Goal: Information Seeking & Learning: Learn about a topic

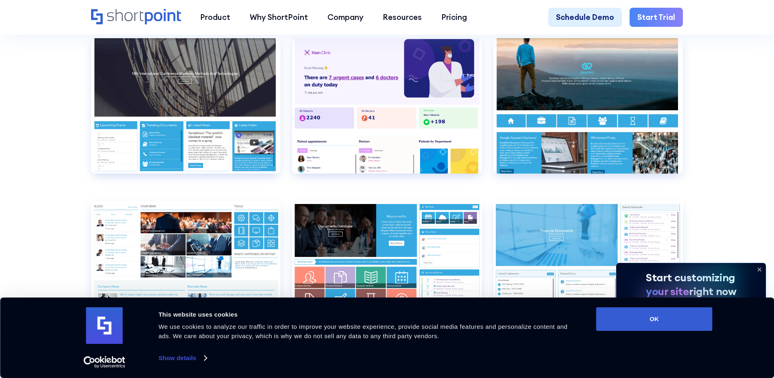
scroll to position [3903, 0]
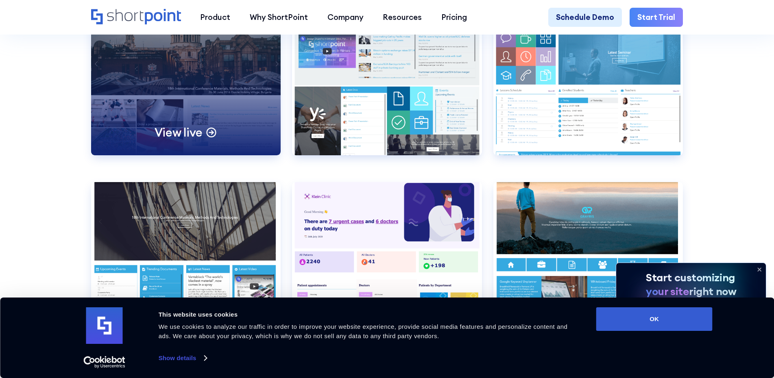
click at [200, 140] on p "View live" at bounding box center [178, 132] width 48 height 15
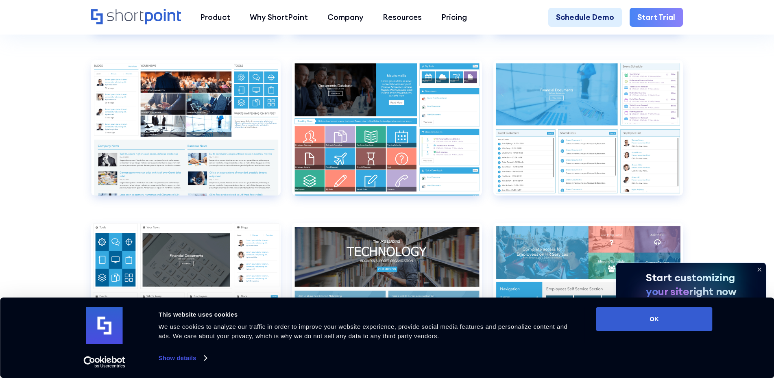
scroll to position [4228, 0]
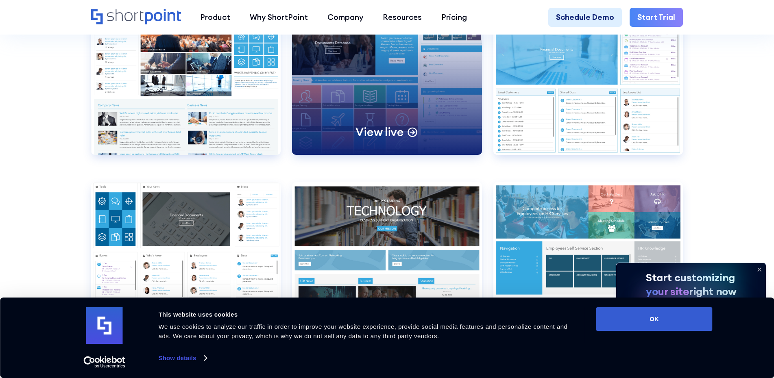
click at [386, 139] on p "View live" at bounding box center [379, 131] width 48 height 15
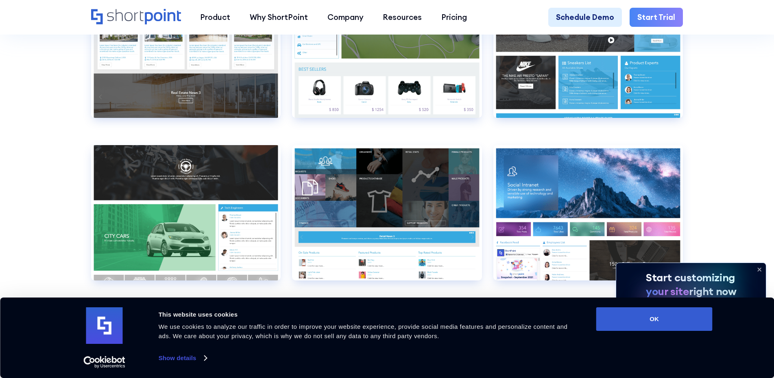
scroll to position [5854, 0]
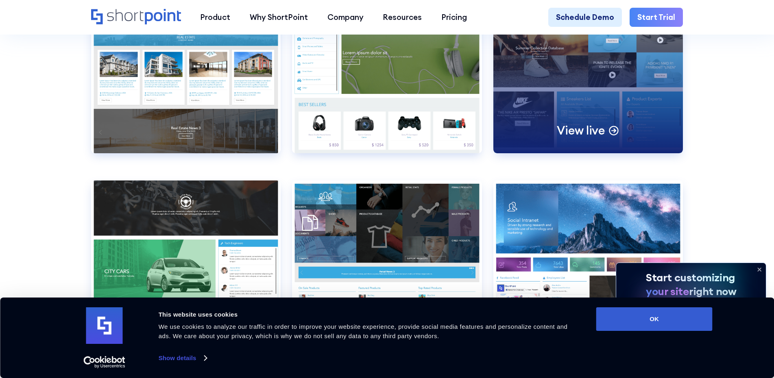
click at [583, 138] on p "View live" at bounding box center [581, 130] width 48 height 15
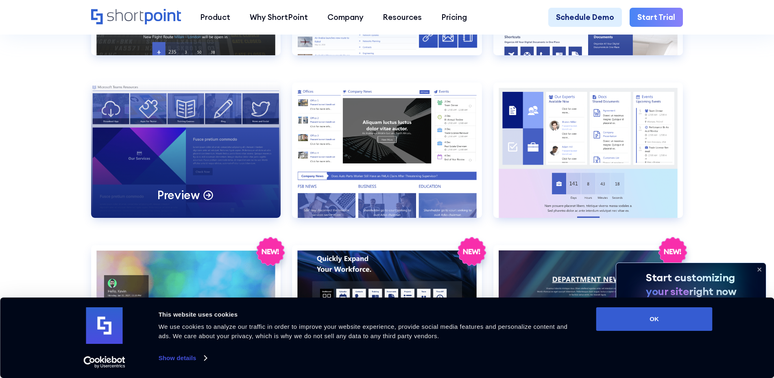
scroll to position [1089, 0]
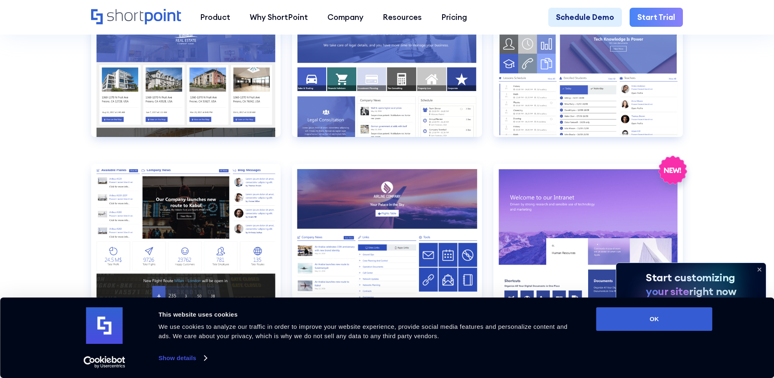
click at [146, 15] on icon "Home" at bounding box center [136, 16] width 90 height 15
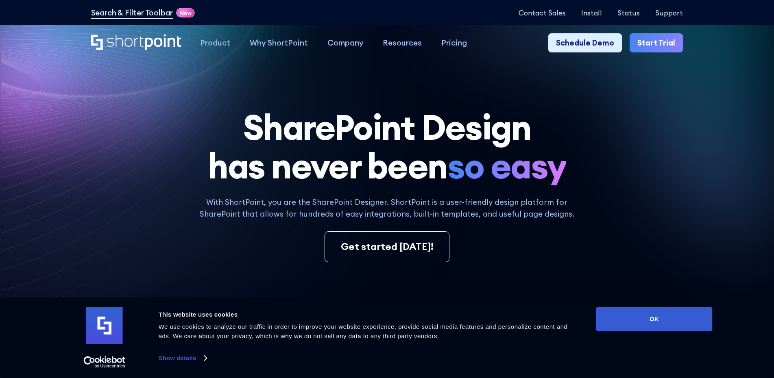
click at [84, 88] on icon at bounding box center [137, 60] width 349 height 160
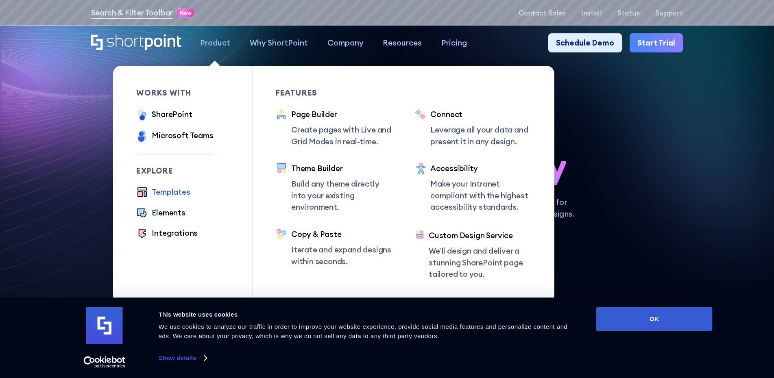
click at [179, 192] on div "Templates" at bounding box center [171, 192] width 38 height 12
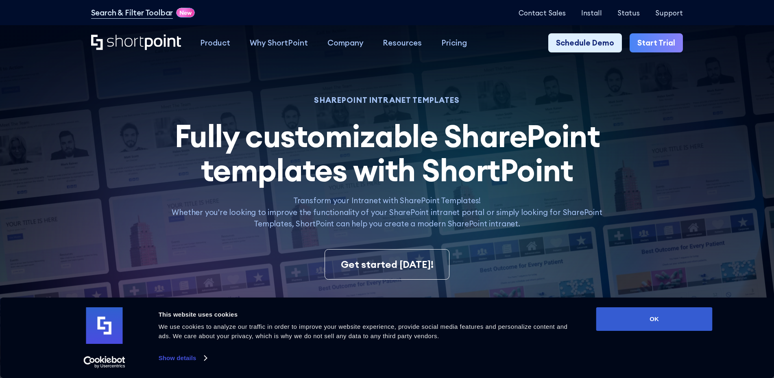
click at [698, 131] on img at bounding box center [367, 254] width 812 height 509
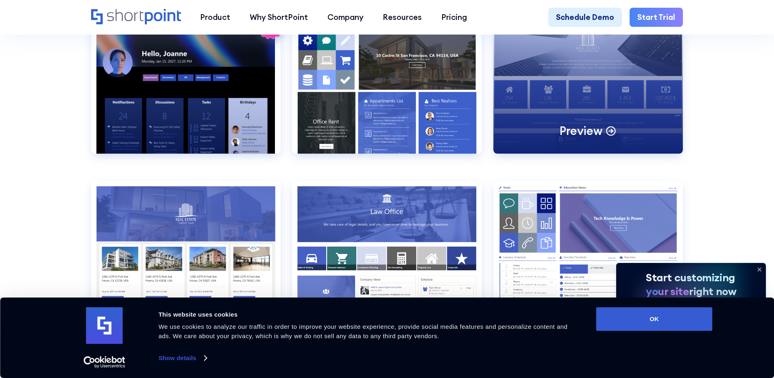
scroll to position [976, 0]
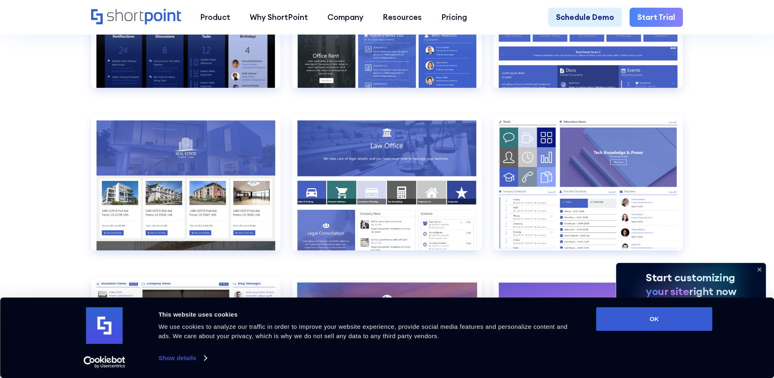
click at [759, 269] on icon at bounding box center [758, 269] width 3 height 3
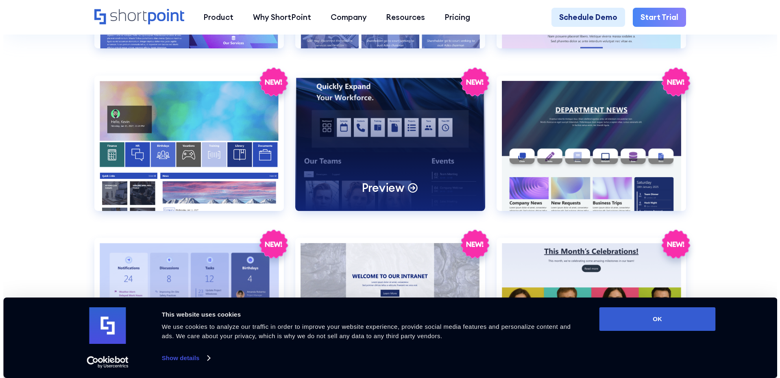
scroll to position [1504, 0]
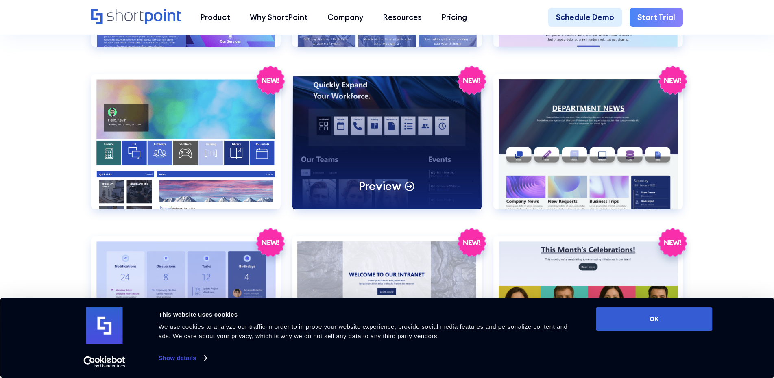
click at [396, 113] on div "Preview" at bounding box center [386, 141] width 189 height 135
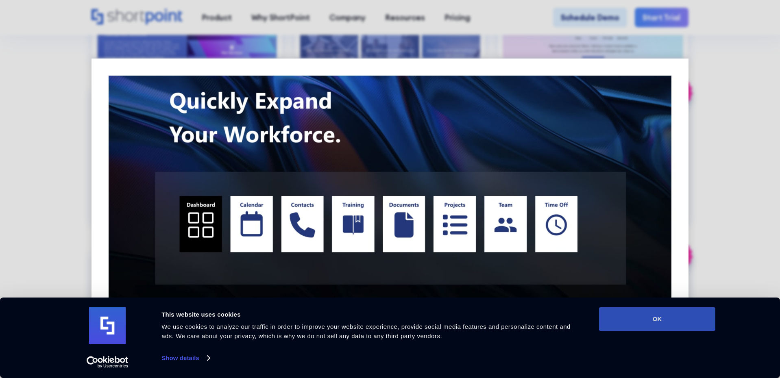
click at [653, 315] on button "OK" at bounding box center [657, 319] width 116 height 24
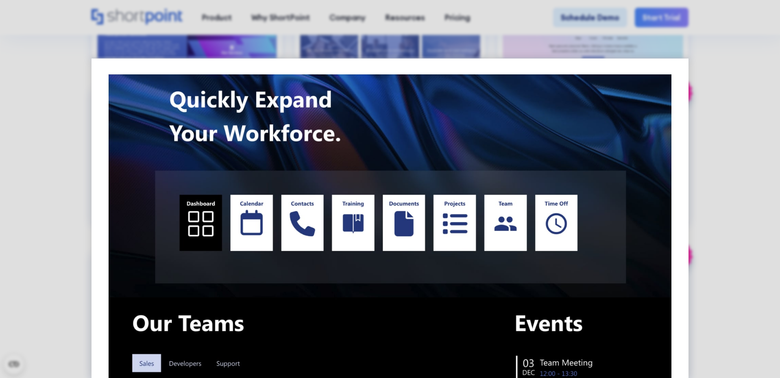
scroll to position [0, 0]
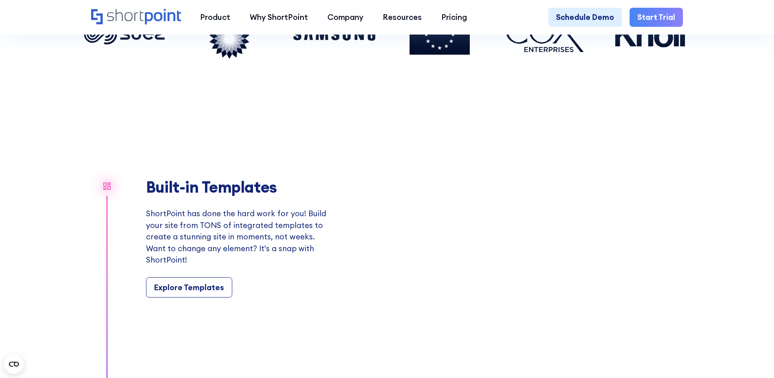
scroll to position [650, 0]
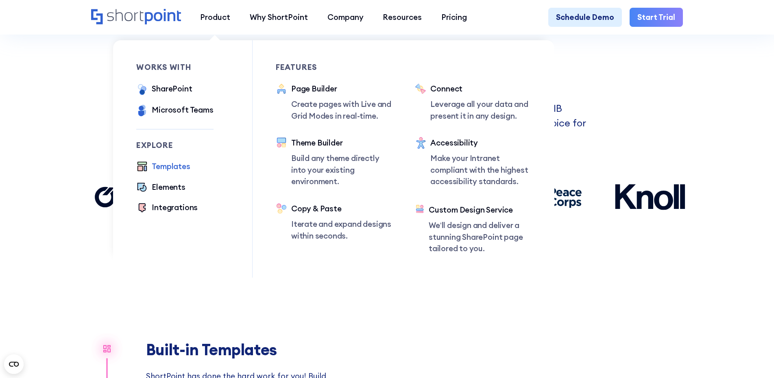
click at [176, 167] on div "Templates" at bounding box center [171, 167] width 38 height 12
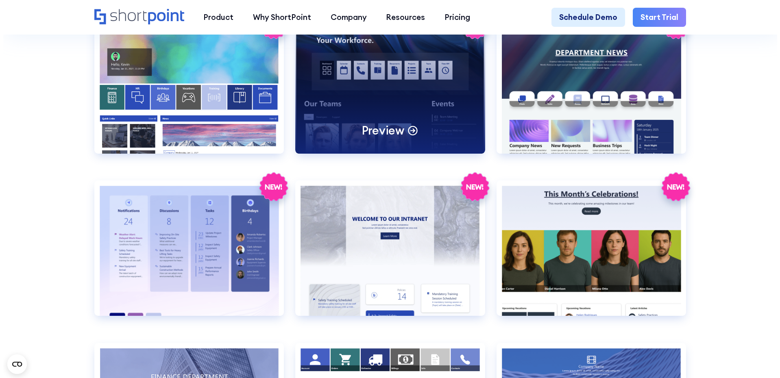
scroll to position [1464, 0]
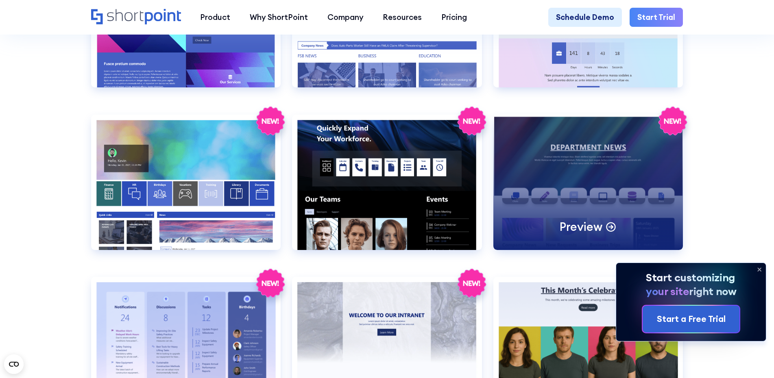
click at [582, 150] on div "Preview" at bounding box center [587, 182] width 189 height 135
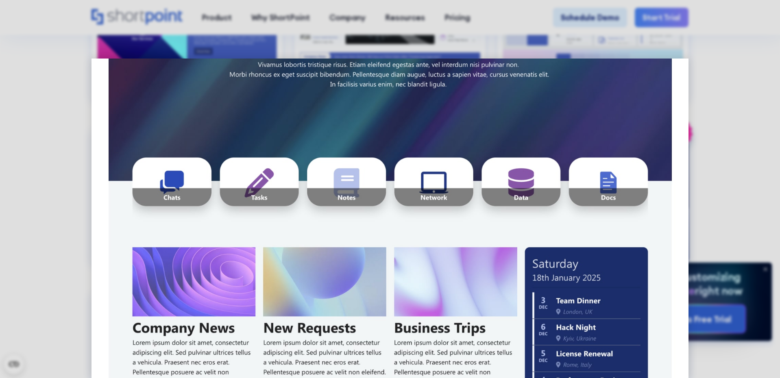
scroll to position [0, 0]
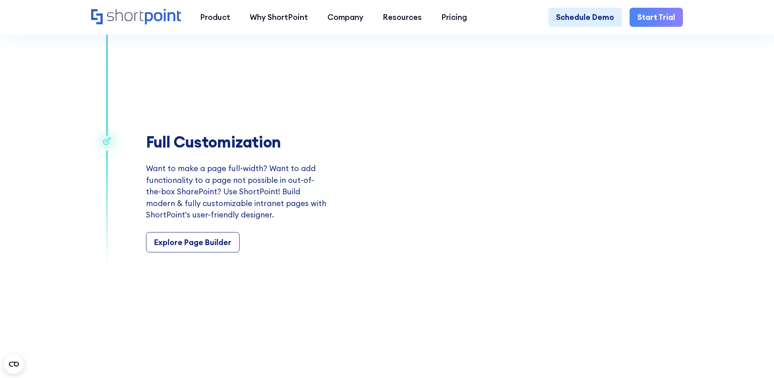
scroll to position [1748, 0]
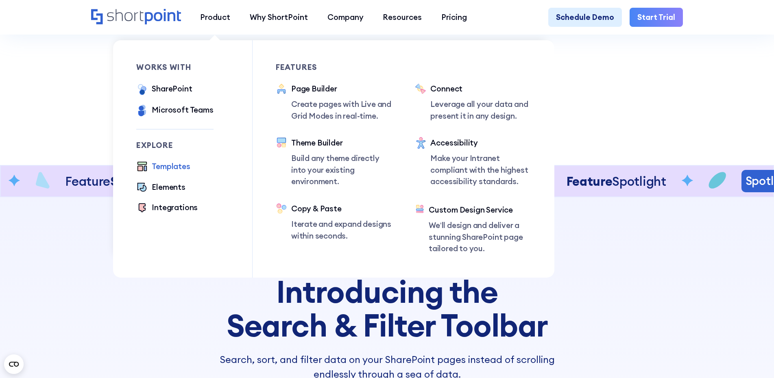
click at [160, 168] on div "Templates" at bounding box center [171, 167] width 38 height 12
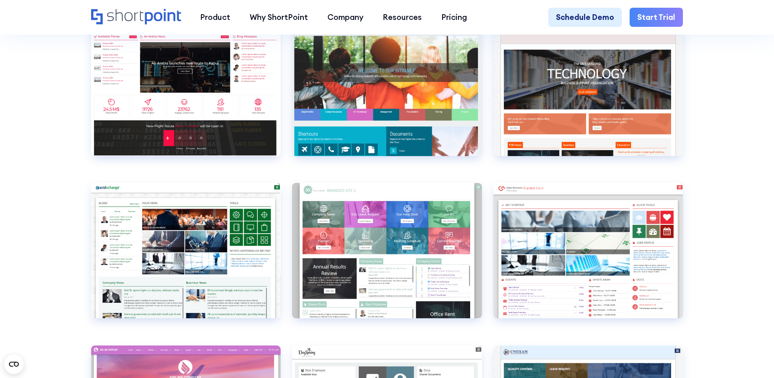
scroll to position [3212, 0]
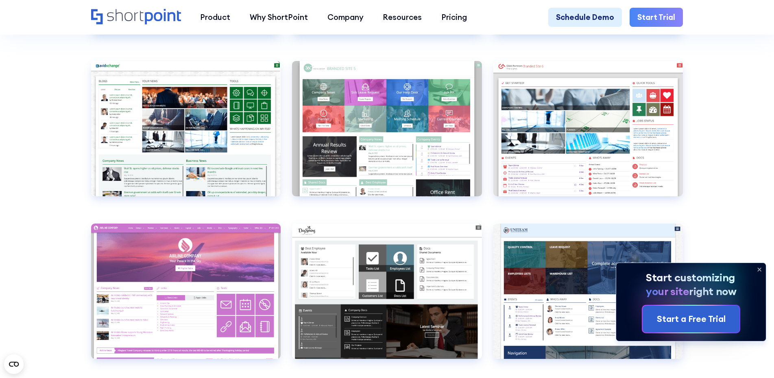
click at [757, 269] on icon at bounding box center [759, 269] width 13 height 13
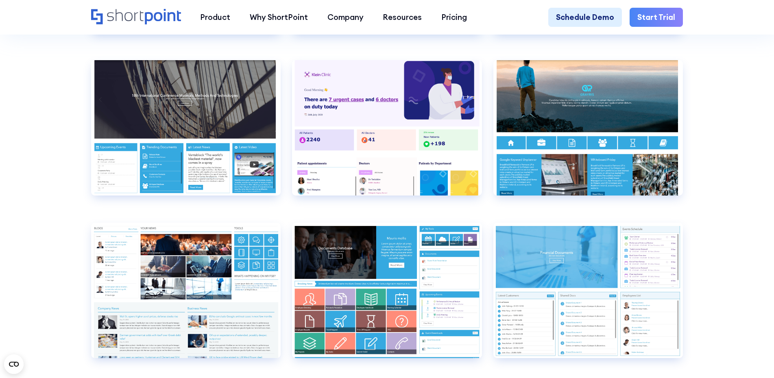
scroll to position [4188, 0]
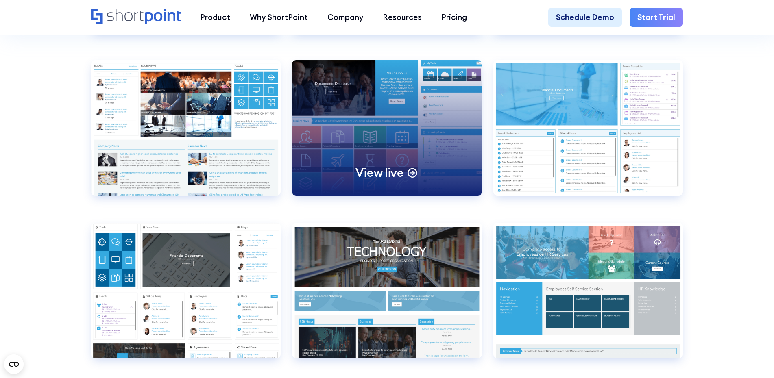
click at [382, 114] on div "View live" at bounding box center [386, 127] width 189 height 135
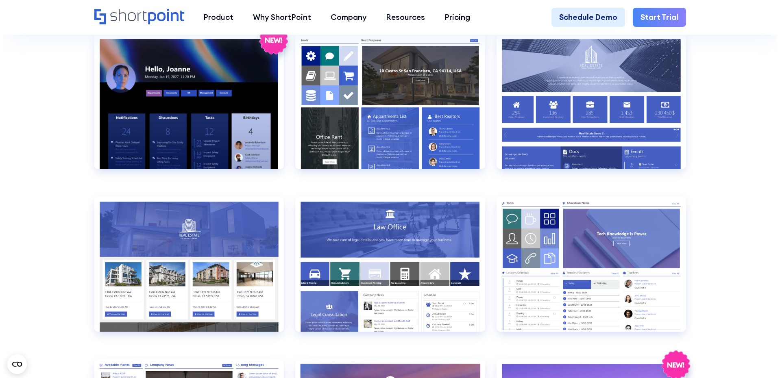
scroll to position [854, 0]
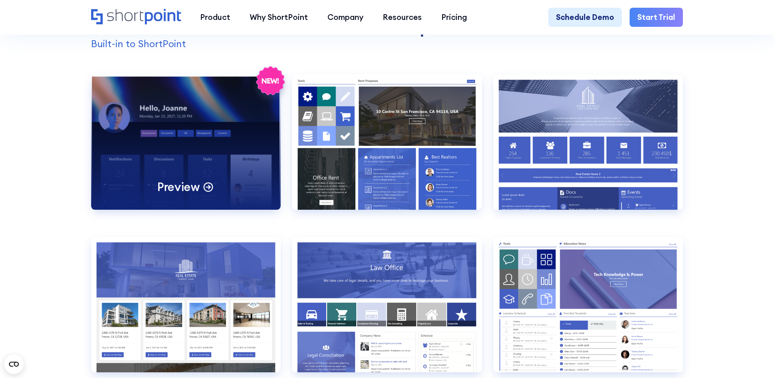
click at [237, 120] on div "Preview" at bounding box center [185, 141] width 189 height 135
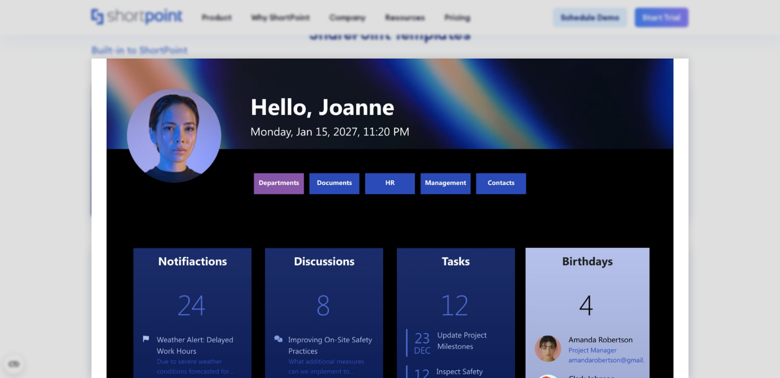
scroll to position [0, 0]
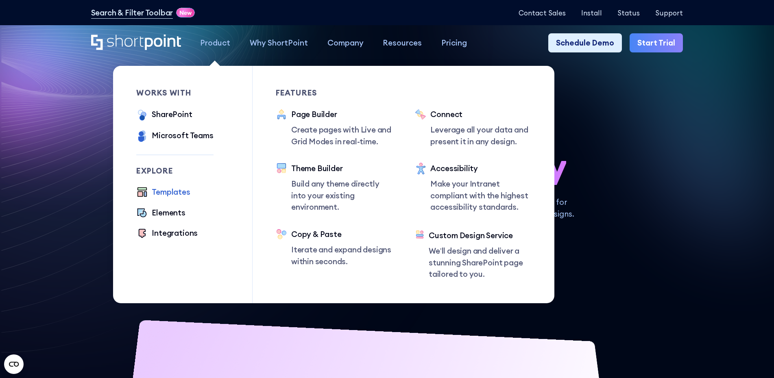
click at [177, 193] on div "Templates" at bounding box center [171, 192] width 38 height 12
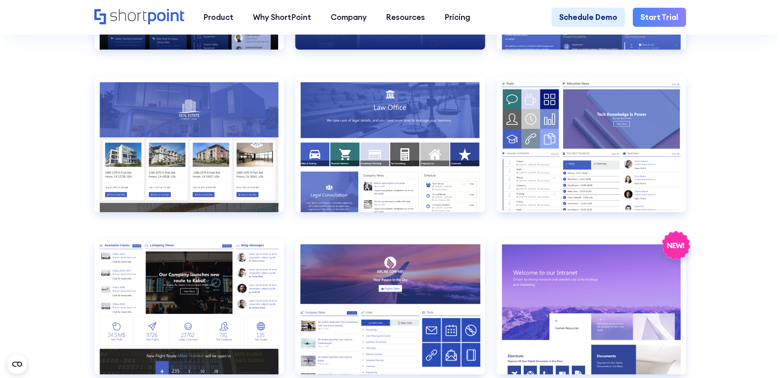
scroll to position [813, 0]
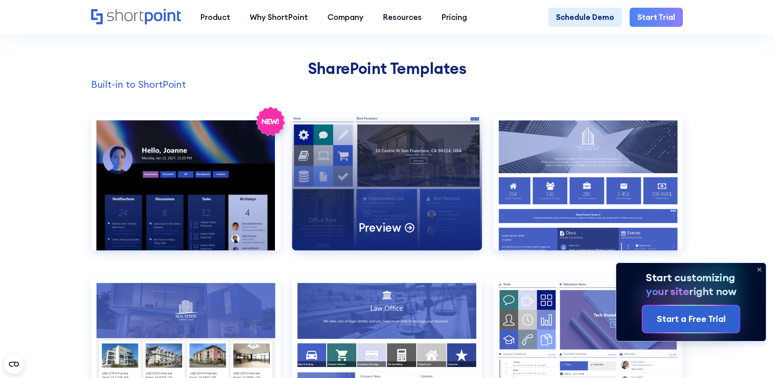
click at [410, 233] on icon at bounding box center [410, 227] width 12 height 12
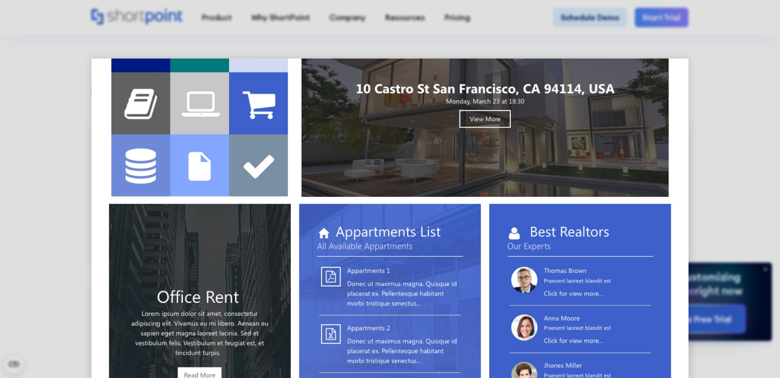
scroll to position [0, 0]
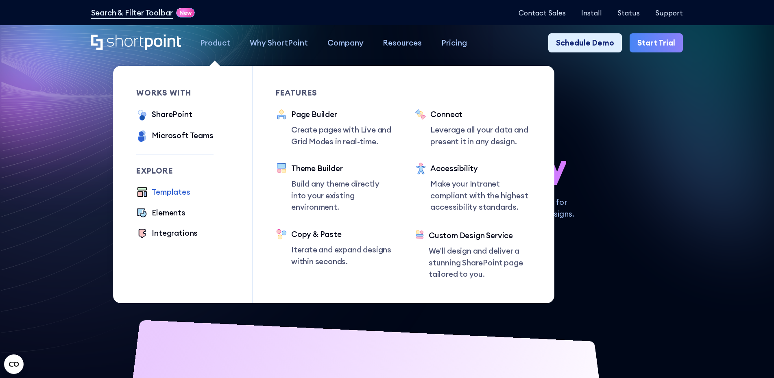
click at [179, 193] on div "Templates" at bounding box center [171, 192] width 38 height 12
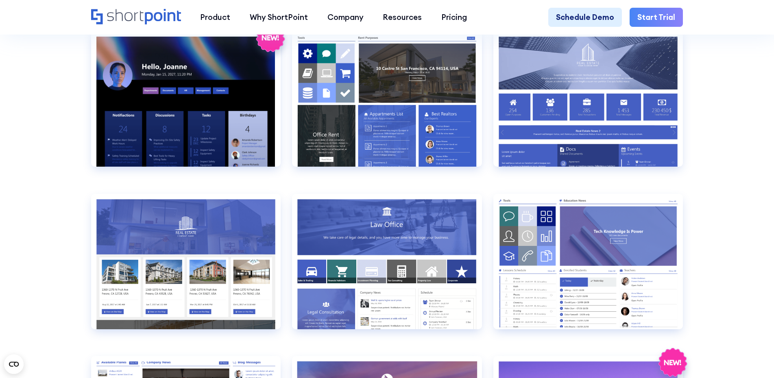
scroll to position [935, 0]
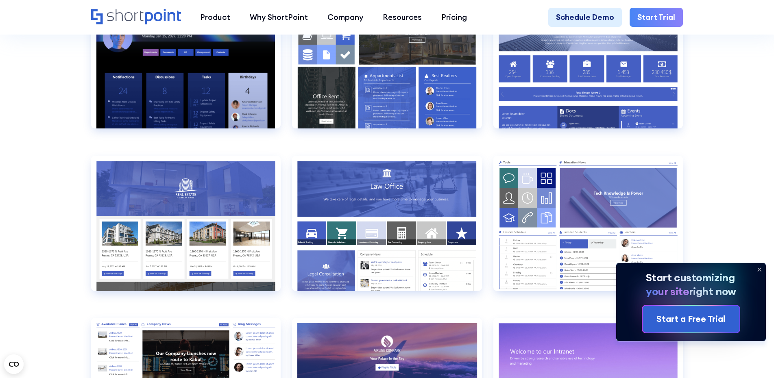
click at [759, 270] on icon at bounding box center [759, 269] width 13 height 13
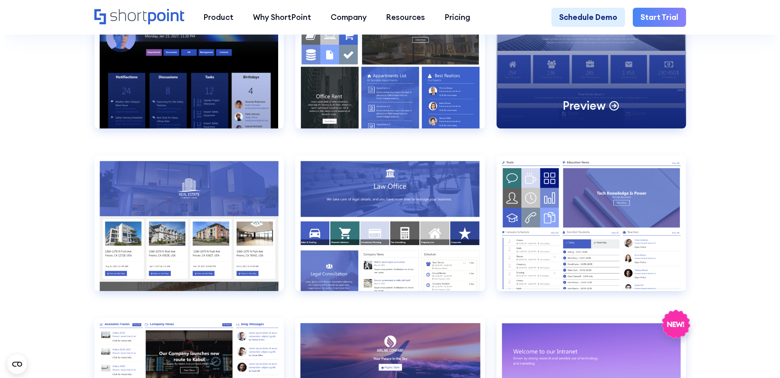
scroll to position [813, 0]
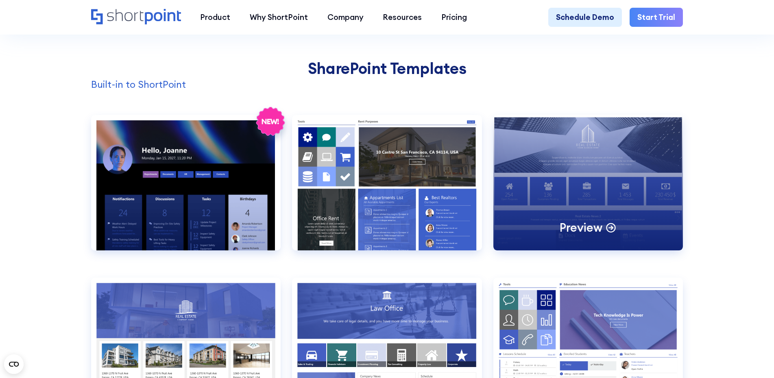
click at [610, 151] on div "Preview" at bounding box center [587, 182] width 189 height 135
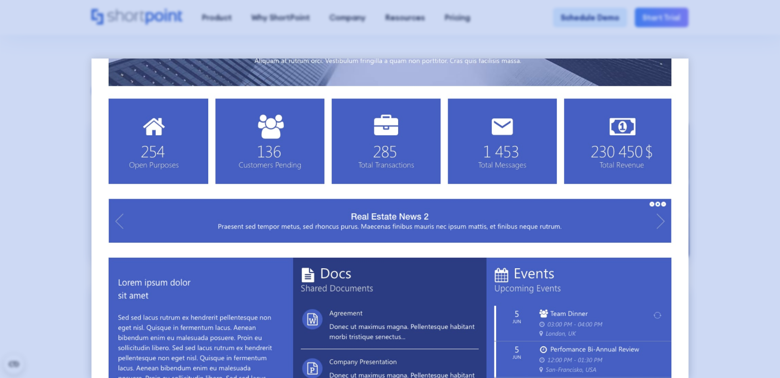
scroll to position [81, 0]
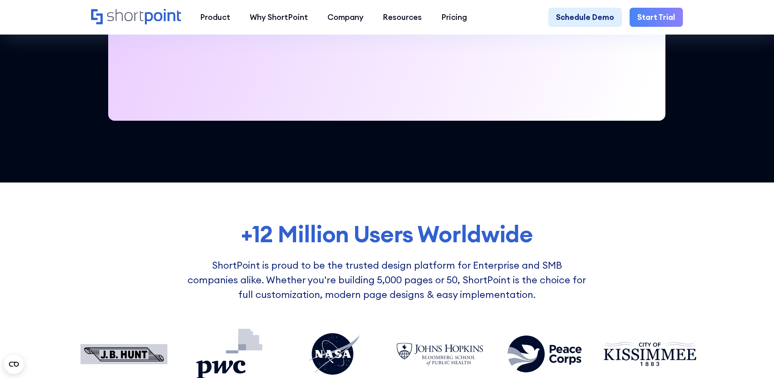
scroll to position [650, 0]
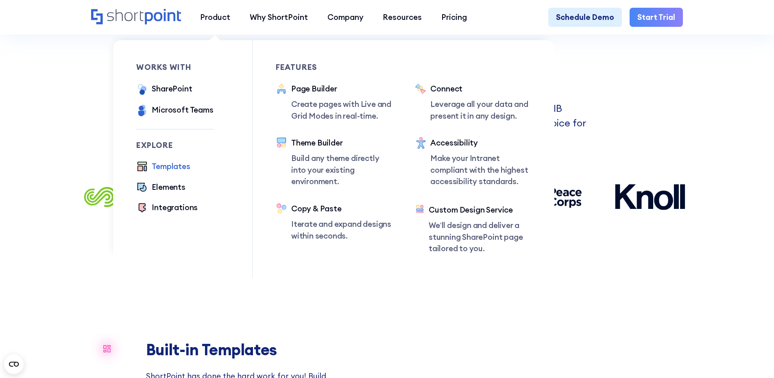
click at [163, 171] on div "Templates" at bounding box center [171, 167] width 38 height 12
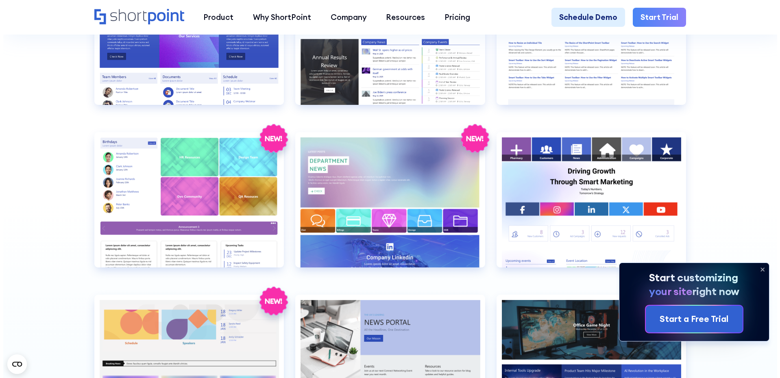
scroll to position [2114, 0]
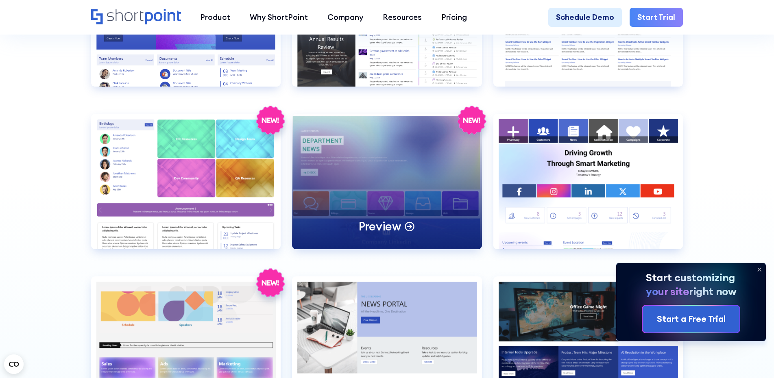
click at [413, 155] on div "Preview" at bounding box center [386, 181] width 189 height 135
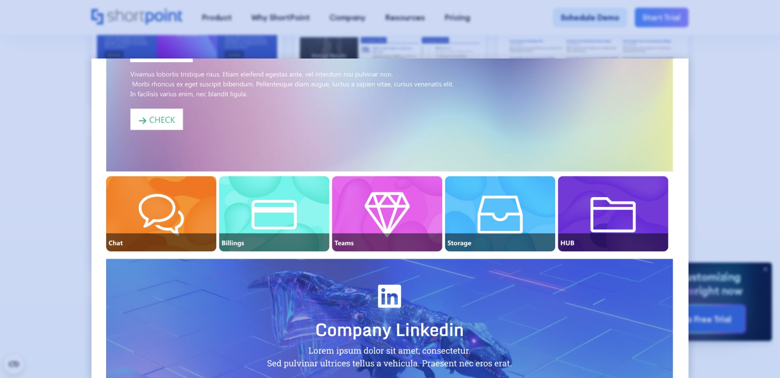
scroll to position [0, 0]
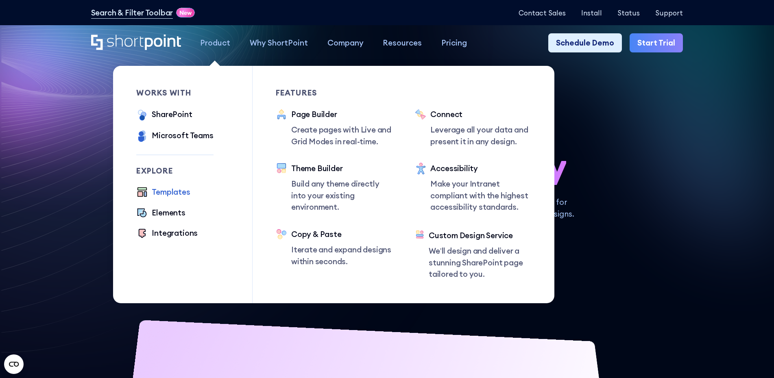
click at [173, 197] on div "Templates" at bounding box center [171, 192] width 38 height 12
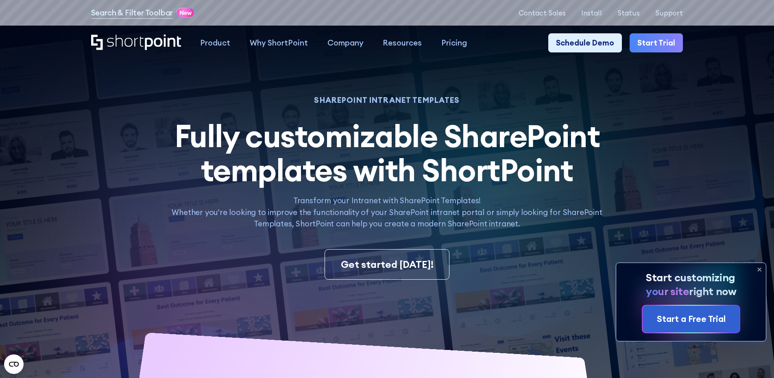
click at [760, 270] on icon at bounding box center [758, 269] width 3 height 3
